Goal: Task Accomplishment & Management: Manage account settings

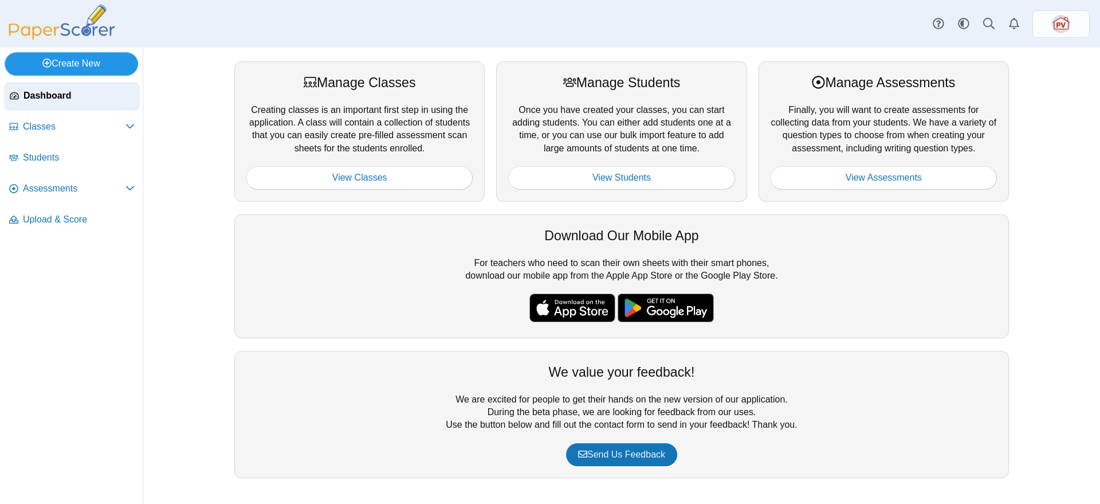
click at [87, 64] on link "Create New" at bounding box center [72, 63] width 134 height 23
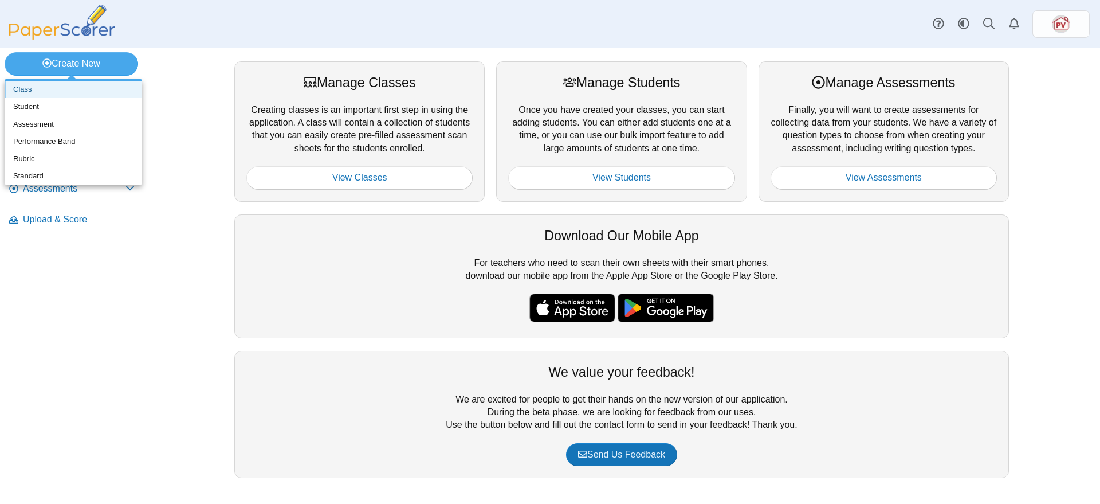
click at [73, 86] on link "Class" at bounding box center [74, 89] width 138 height 17
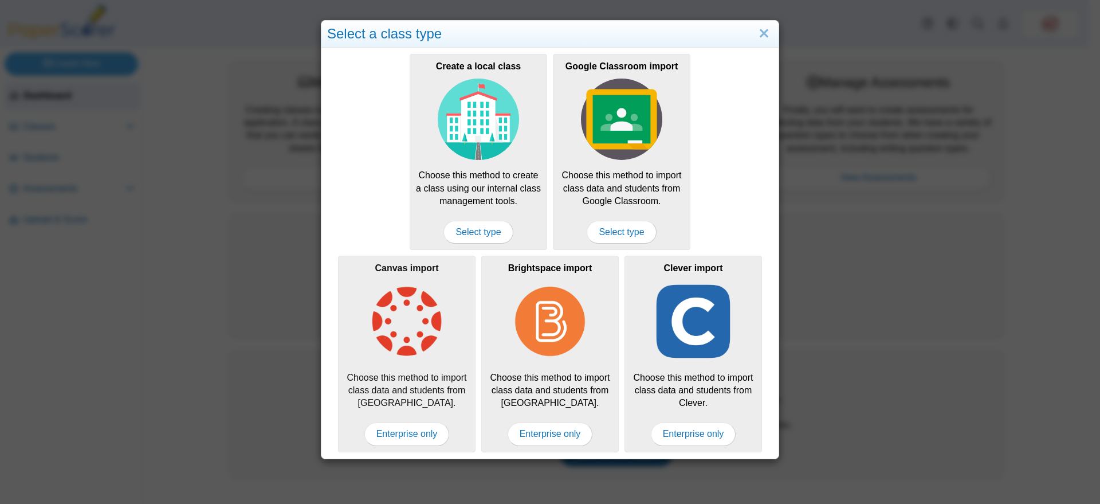
click at [407, 352] on img at bounding box center [406, 321] width 81 height 81
click at [399, 364] on div "Canvas import Choose this method to import class data and students from [GEOGRA…" at bounding box center [407, 354] width 138 height 196
click at [761, 31] on link "Close" at bounding box center [764, 33] width 18 height 19
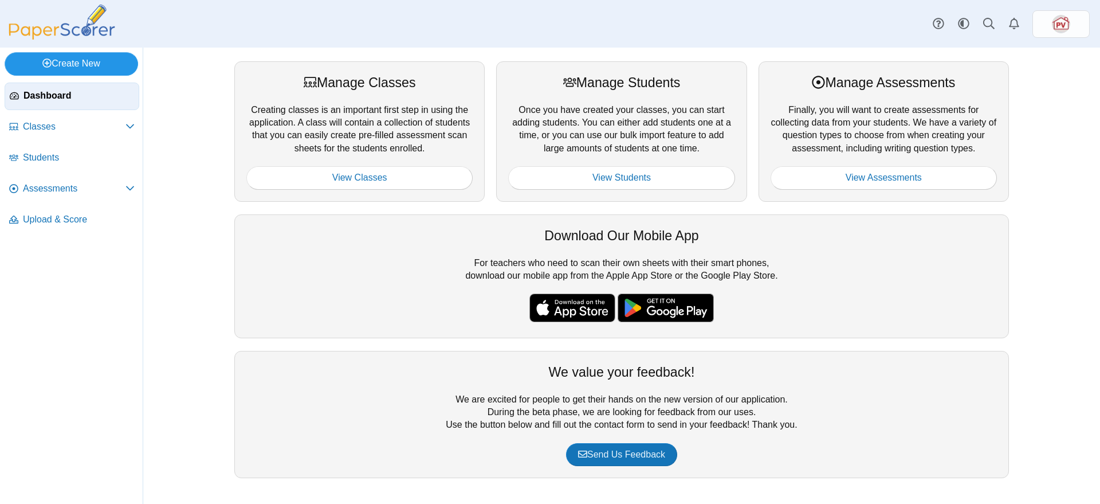
click at [103, 62] on link "Create New" at bounding box center [72, 63] width 134 height 23
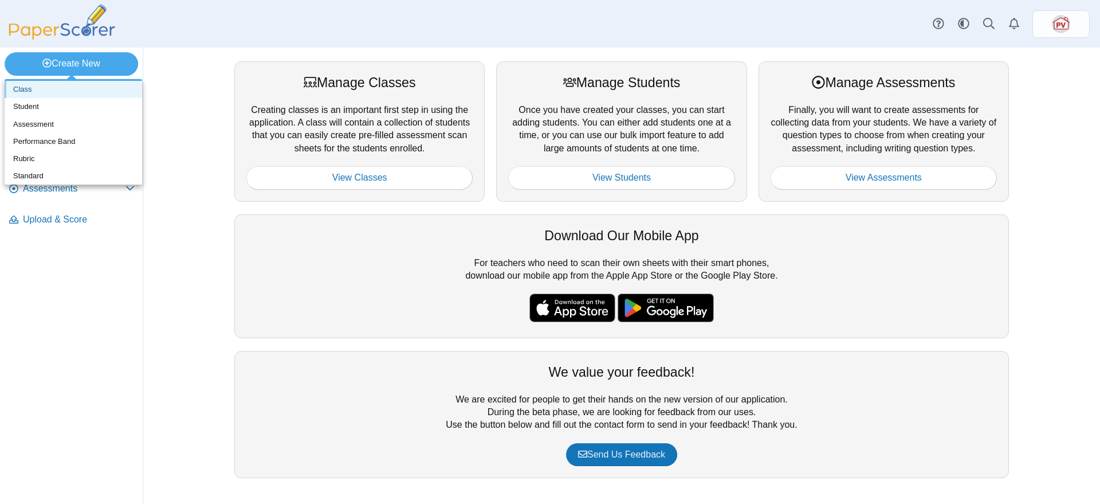
click at [85, 93] on link "Class" at bounding box center [74, 89] width 138 height 17
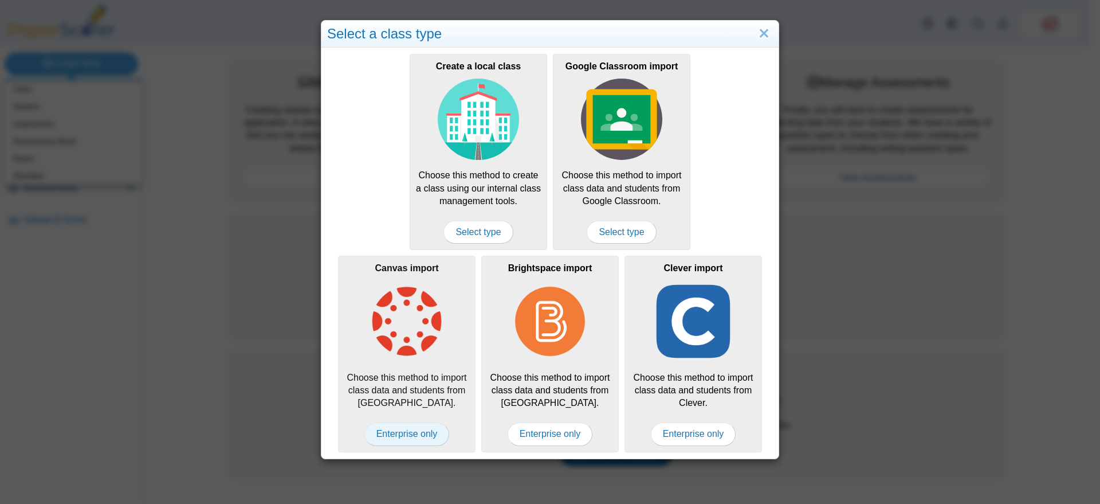
click at [394, 434] on span "Enterprise only" at bounding box center [406, 433] width 85 height 23
click at [404, 352] on img at bounding box center [406, 321] width 81 height 81
click at [410, 296] on img at bounding box center [406, 321] width 81 height 81
click at [755, 34] on link "Close" at bounding box center [764, 33] width 18 height 19
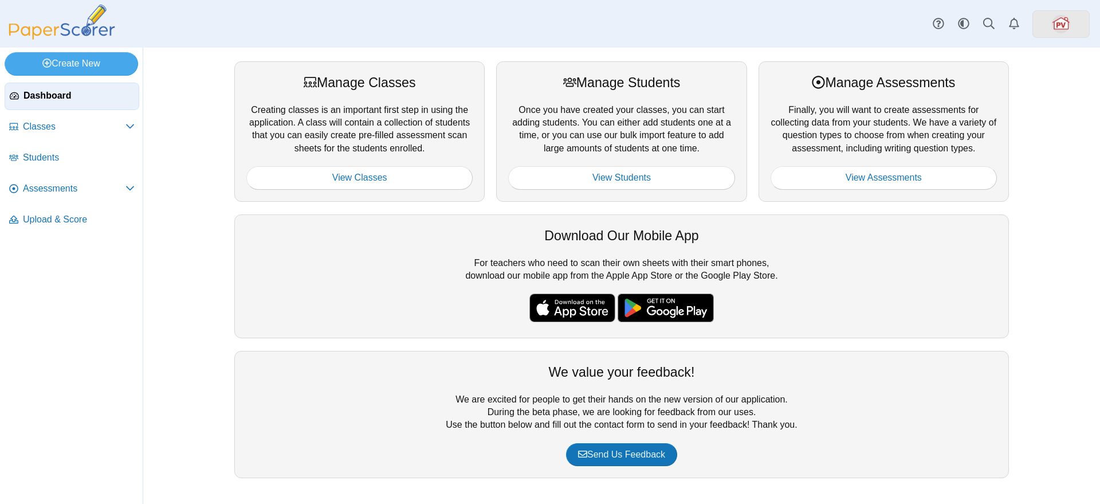
click at [1058, 28] on img at bounding box center [1061, 24] width 18 height 18
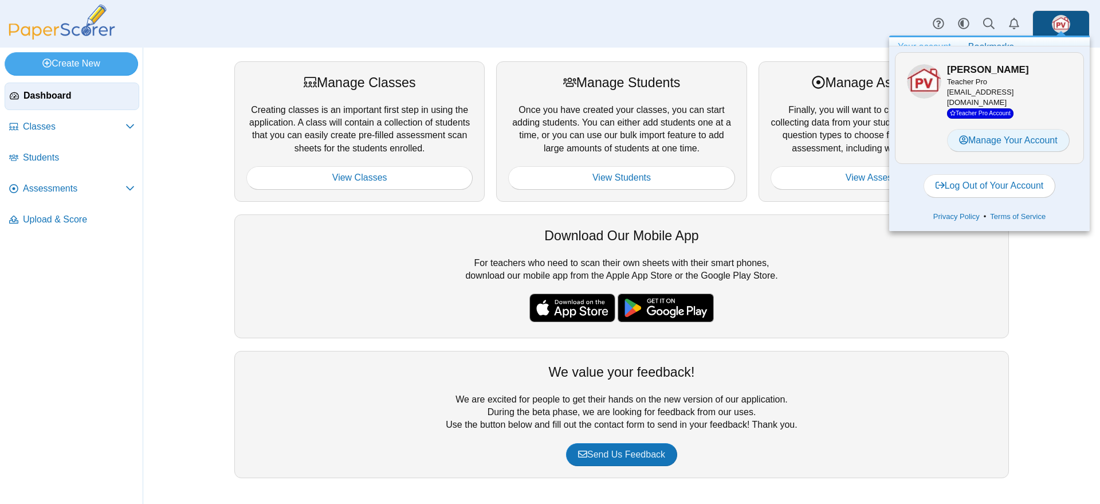
click at [982, 142] on link "Manage Your Account" at bounding box center [1008, 140] width 123 height 23
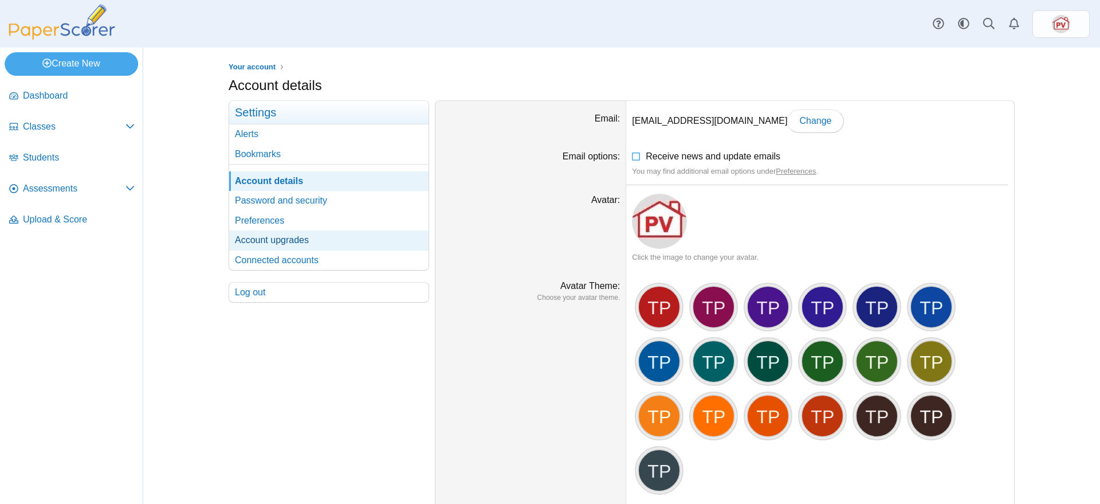
click at [299, 236] on link "Account upgrades" at bounding box center [328, 239] width 199 height 19
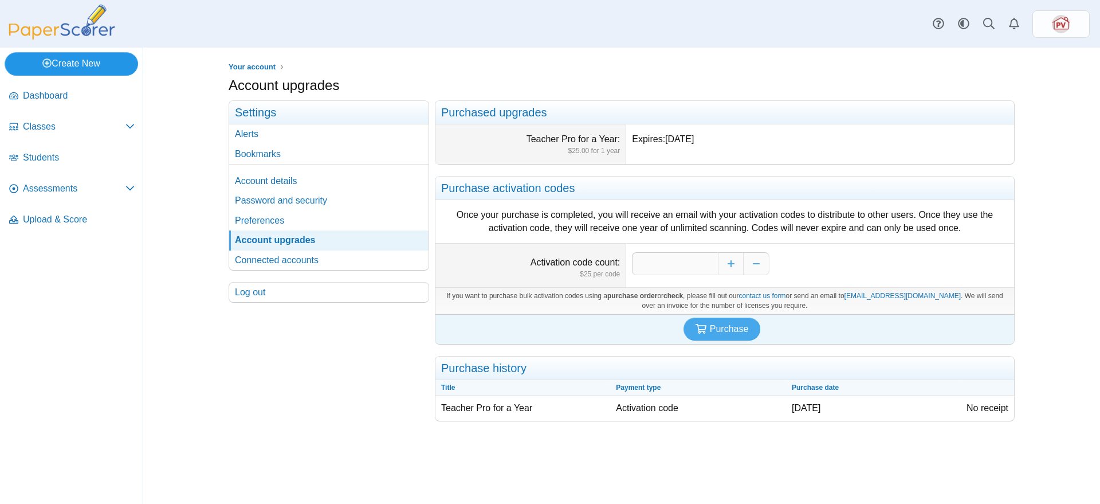
click at [85, 63] on link "Create New" at bounding box center [72, 63] width 134 height 23
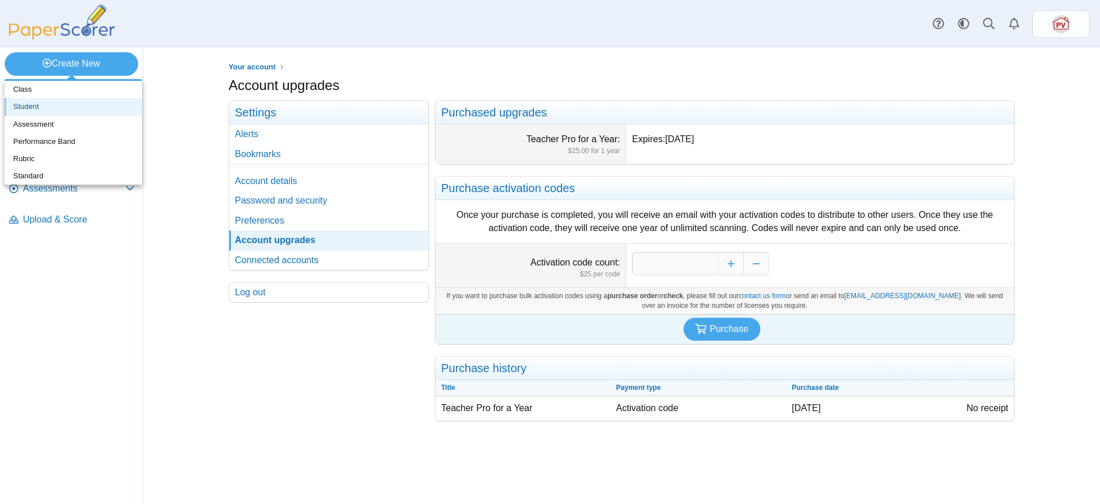
click at [81, 107] on link "Student" at bounding box center [74, 106] width 138 height 17
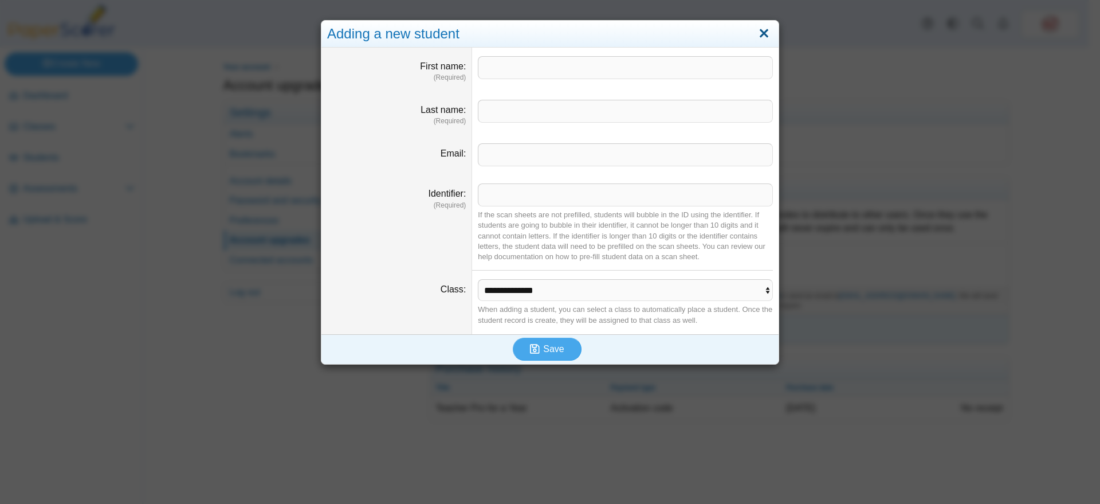
click at [759, 26] on link "Close" at bounding box center [764, 33] width 18 height 19
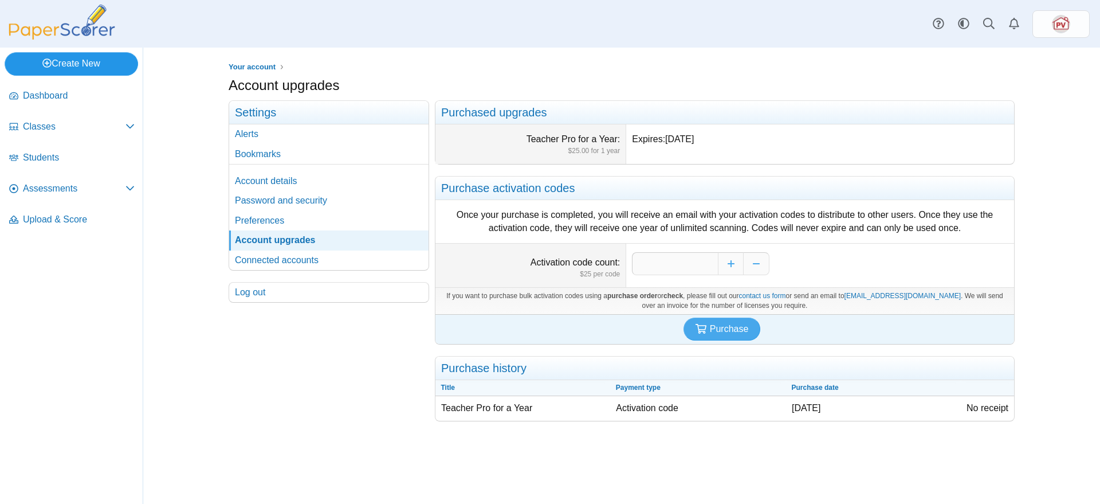
click at [79, 62] on link "Create New" at bounding box center [72, 63] width 134 height 23
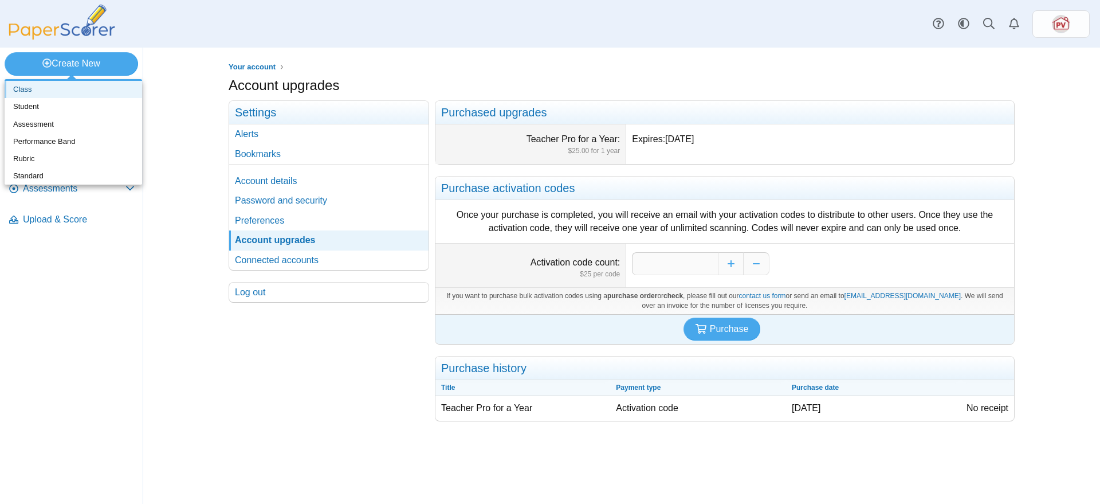
click at [84, 94] on link "Class" at bounding box center [74, 89] width 138 height 17
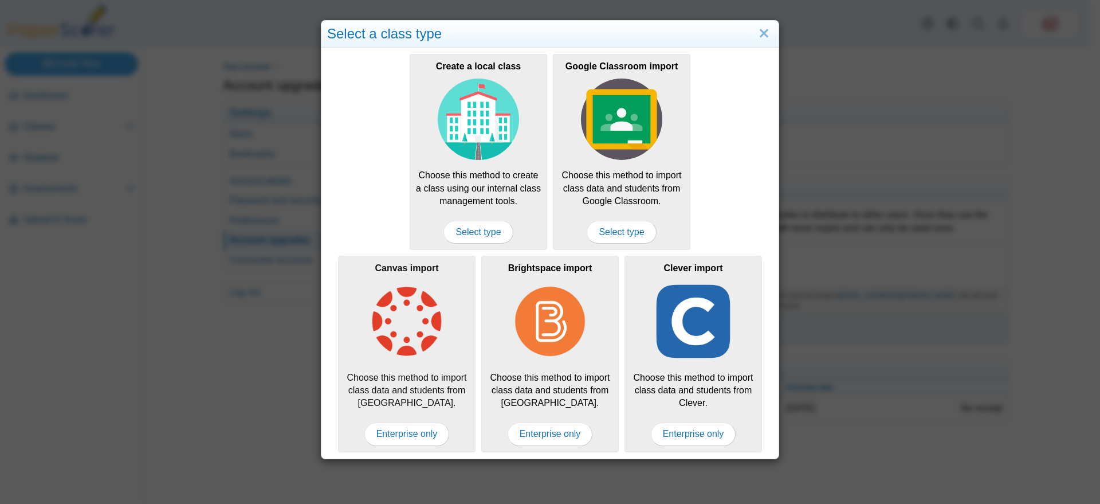
click at [414, 352] on img at bounding box center [406, 321] width 81 height 81
click at [419, 434] on span "Enterprise only" at bounding box center [406, 433] width 85 height 23
click at [409, 346] on img at bounding box center [406, 321] width 81 height 81
click at [757, 32] on link "Close" at bounding box center [764, 33] width 18 height 19
